Goal: Task Accomplishment & Management: Use online tool/utility

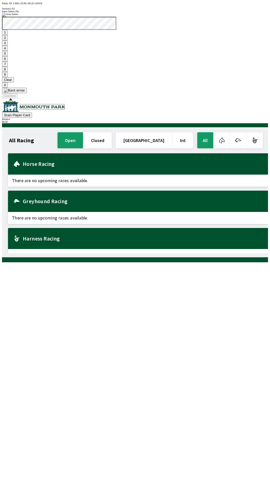
click at [8, 35] on button "1" at bounding box center [5, 32] width 6 height 5
click at [8, 77] on button "9" at bounding box center [5, 74] width 6 height 5
click at [8, 67] on button "7" at bounding box center [5, 63] width 6 height 5
click at [8, 46] on button "3" at bounding box center [5, 42] width 6 height 5
click at [18, 98] on button "Confirm" at bounding box center [10, 95] width 16 height 5
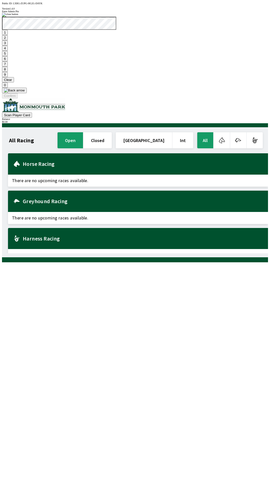
click at [8, 35] on button "1" at bounding box center [5, 32] width 6 height 5
click at [8, 77] on button "9" at bounding box center [5, 74] width 6 height 5
click at [8, 67] on button "7" at bounding box center [5, 63] width 6 height 5
click at [8, 46] on button "3" at bounding box center [5, 42] width 6 height 5
click at [18, 98] on button "Confirm" at bounding box center [10, 95] width 16 height 5
